Goal: Obtain resource: Download file/media

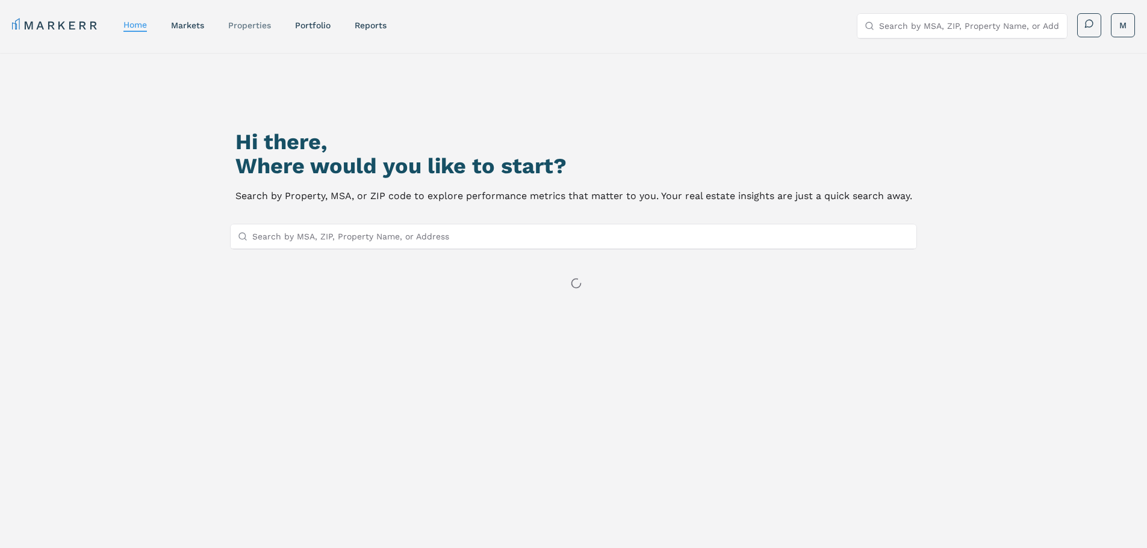
click at [237, 25] on link "properties" at bounding box center [249, 25] width 43 height 10
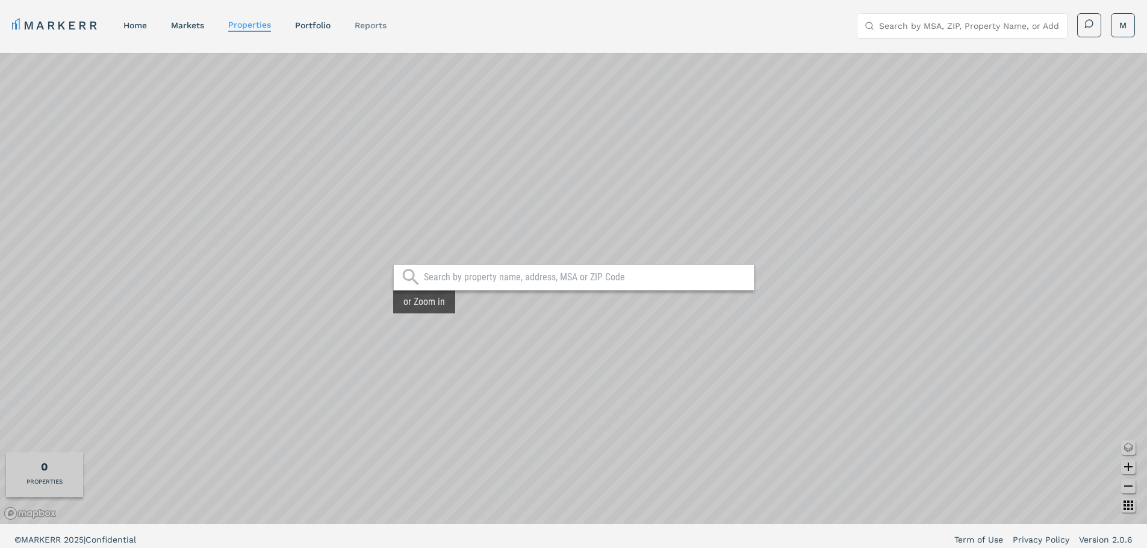
click at [383, 24] on link "reports" at bounding box center [370, 25] width 32 height 10
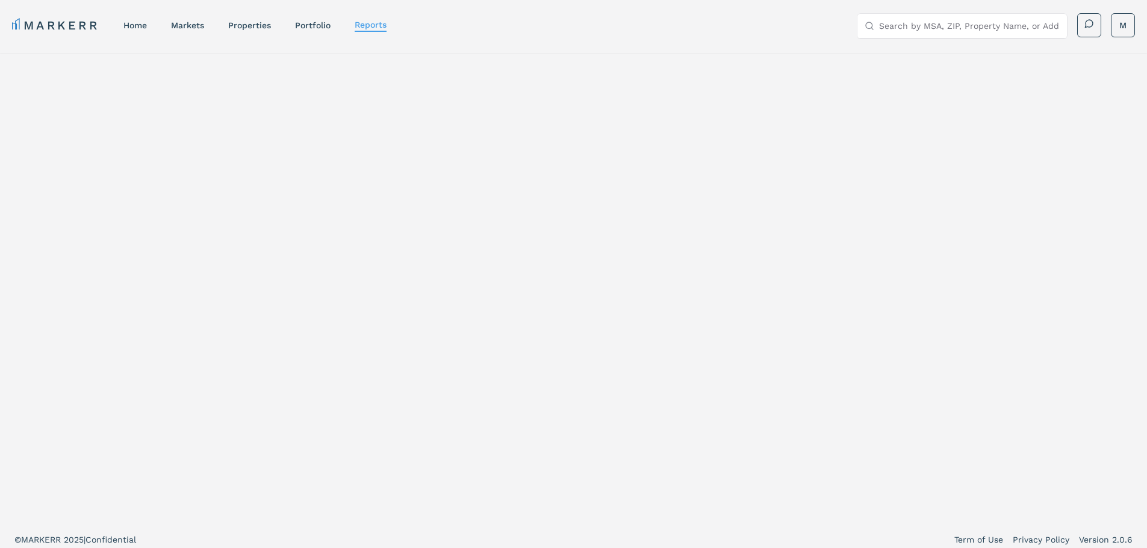
select select "-release_date"
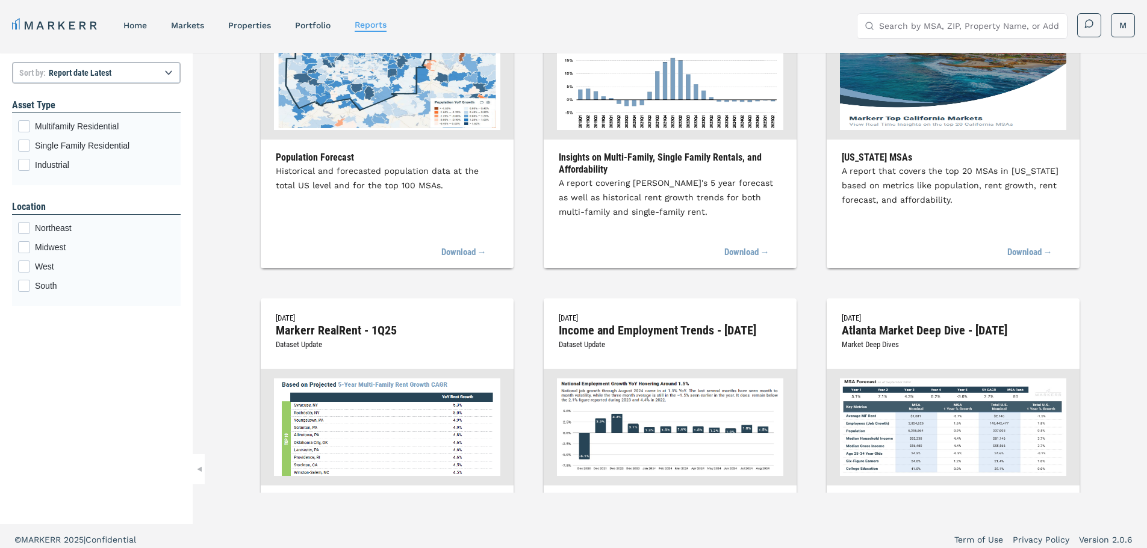
scroll to position [120, 0]
click at [733, 246] on link "Download →" at bounding box center [740, 252] width 58 height 26
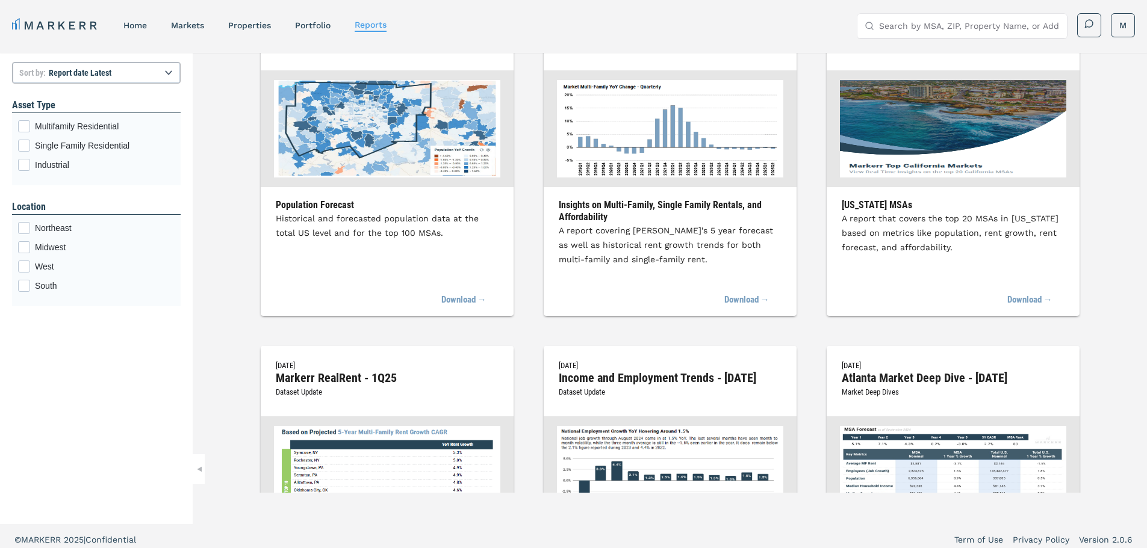
scroll to position [0, 0]
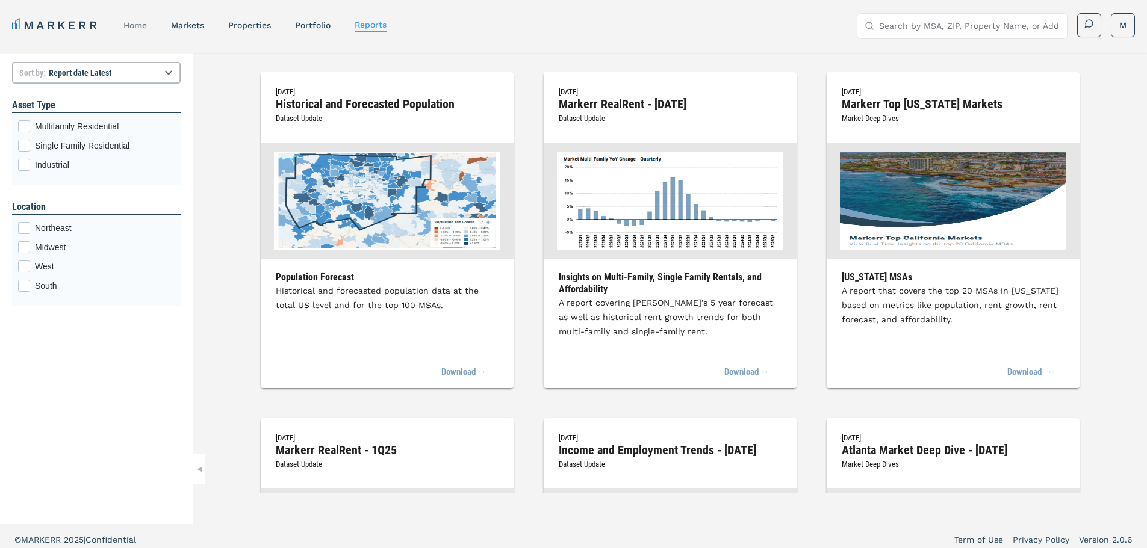
click at [131, 25] on link "home" at bounding box center [134, 25] width 23 height 10
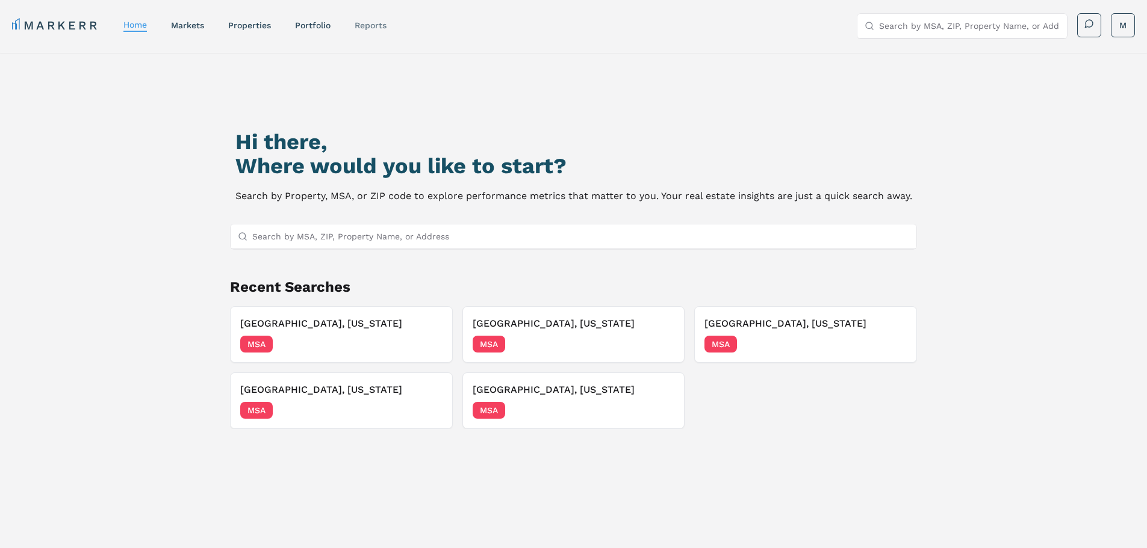
click at [383, 27] on link "reports" at bounding box center [370, 25] width 32 height 10
select select "-release_date"
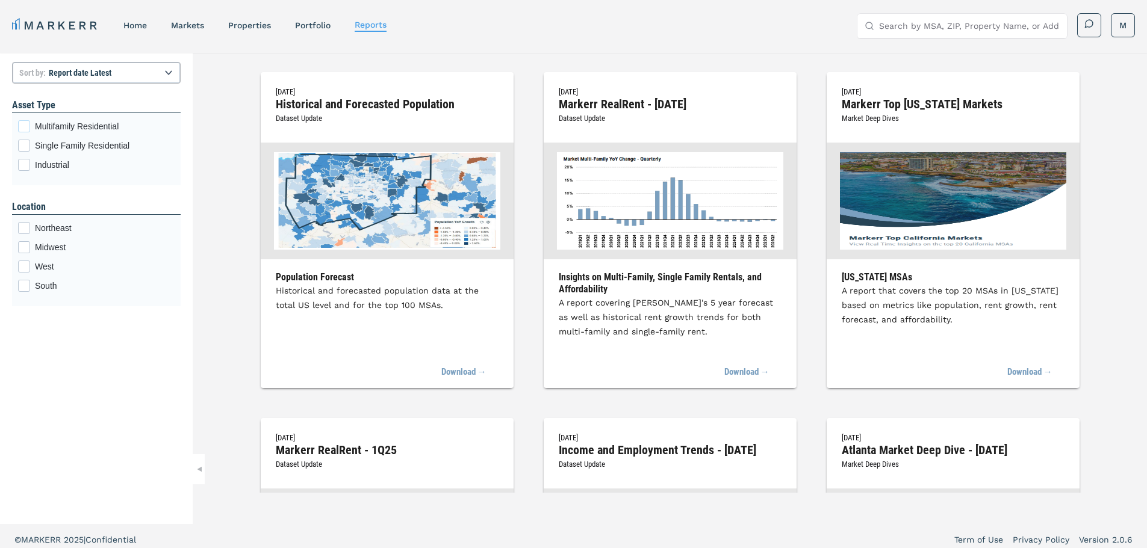
click at [26, 127] on div "Multifamily Residential checkbox input" at bounding box center [24, 126] width 12 height 12
click at [26, 127] on input "Multifamily Residential" at bounding box center [22, 124] width 8 height 8
click at [251, 23] on link "properties" at bounding box center [249, 25] width 43 height 10
